Goal: Transaction & Acquisition: Purchase product/service

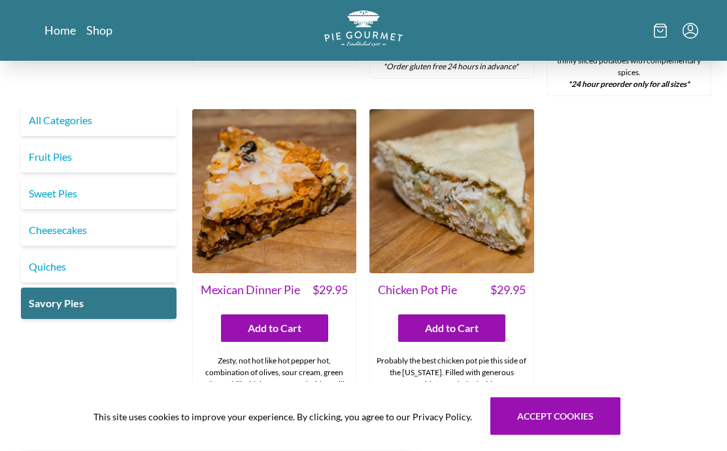
scroll to position [648, 0]
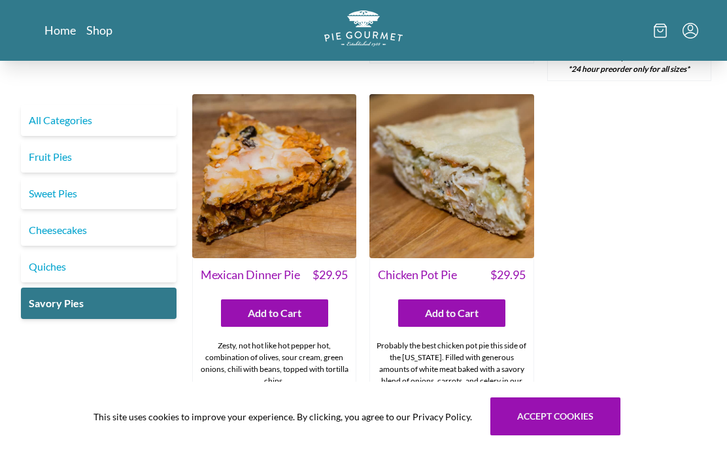
click at [62, 268] on link "Quiches" at bounding box center [99, 266] width 156 height 31
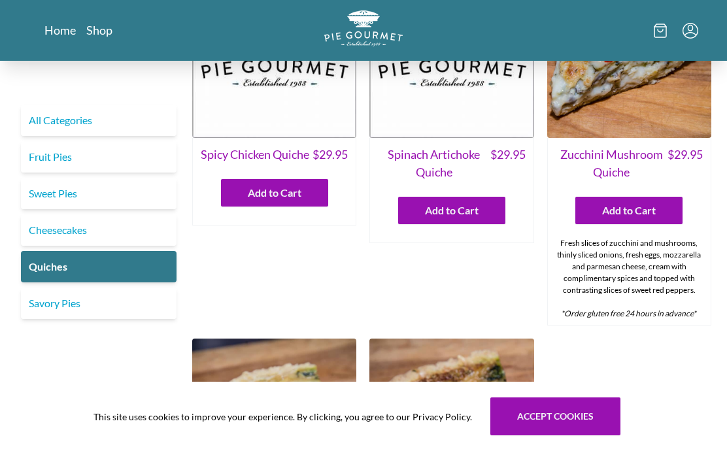
scroll to position [101, 0]
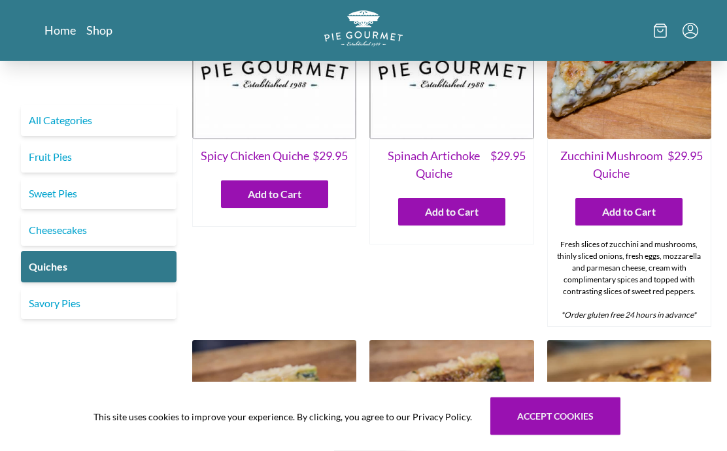
click at [69, 303] on link "Savory Pies" at bounding box center [99, 303] width 156 height 31
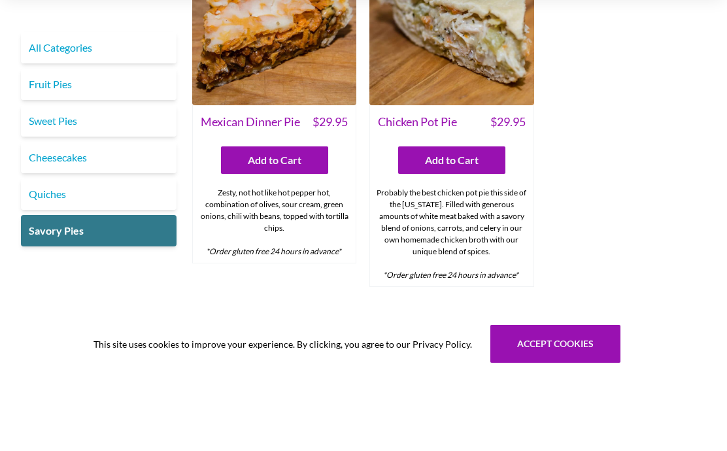
scroll to position [816, 0]
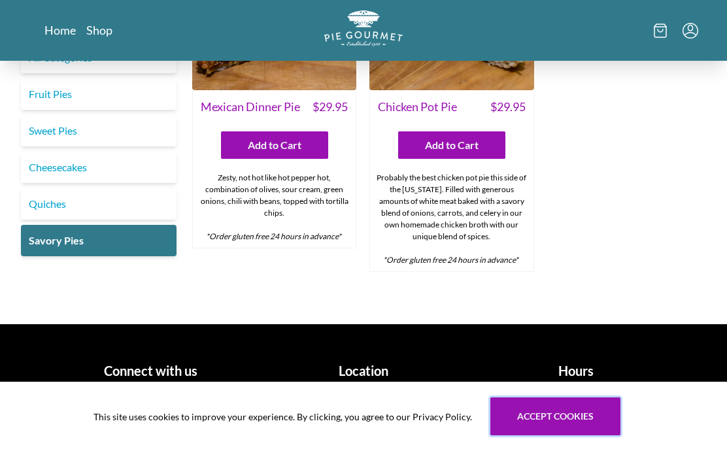
click at [564, 416] on button "Accept cookies" at bounding box center [556, 417] width 130 height 38
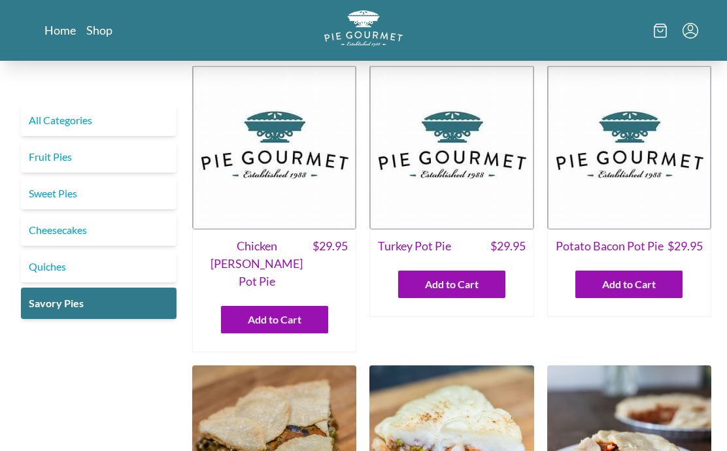
scroll to position [0, 0]
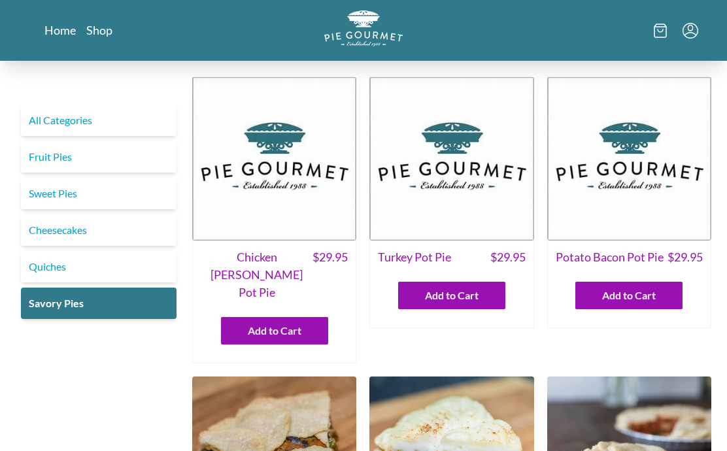
click at [59, 266] on link "Quiches" at bounding box center [99, 266] width 156 height 31
